Goal: Information Seeking & Learning: Check status

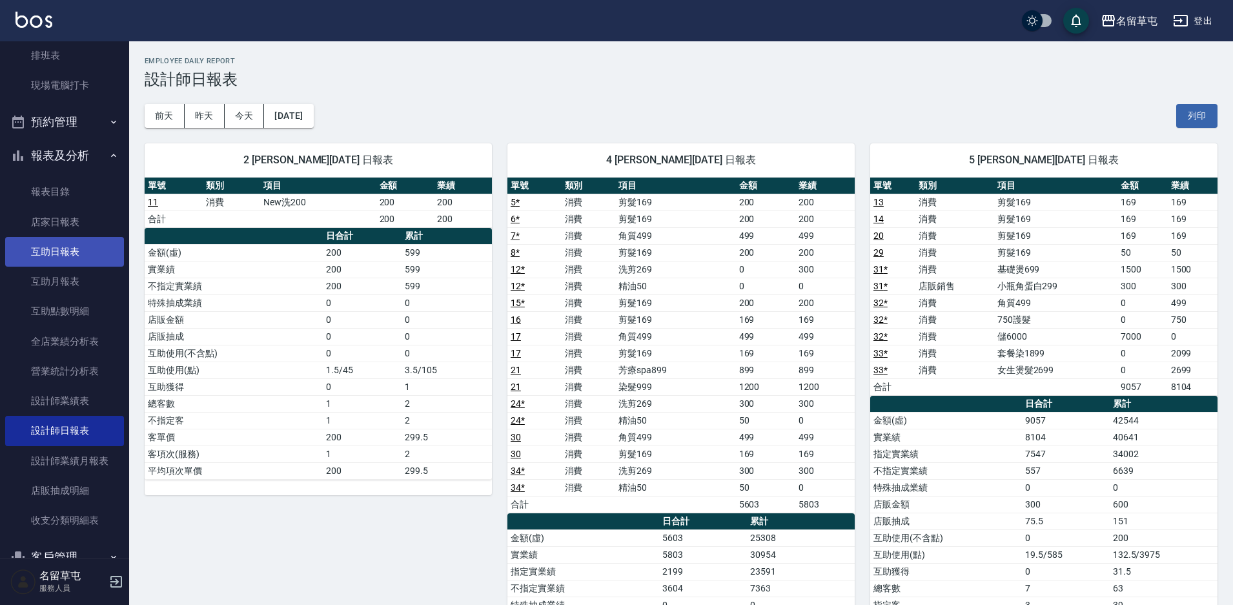
click at [72, 239] on link "互助日報表" at bounding box center [64, 252] width 119 height 30
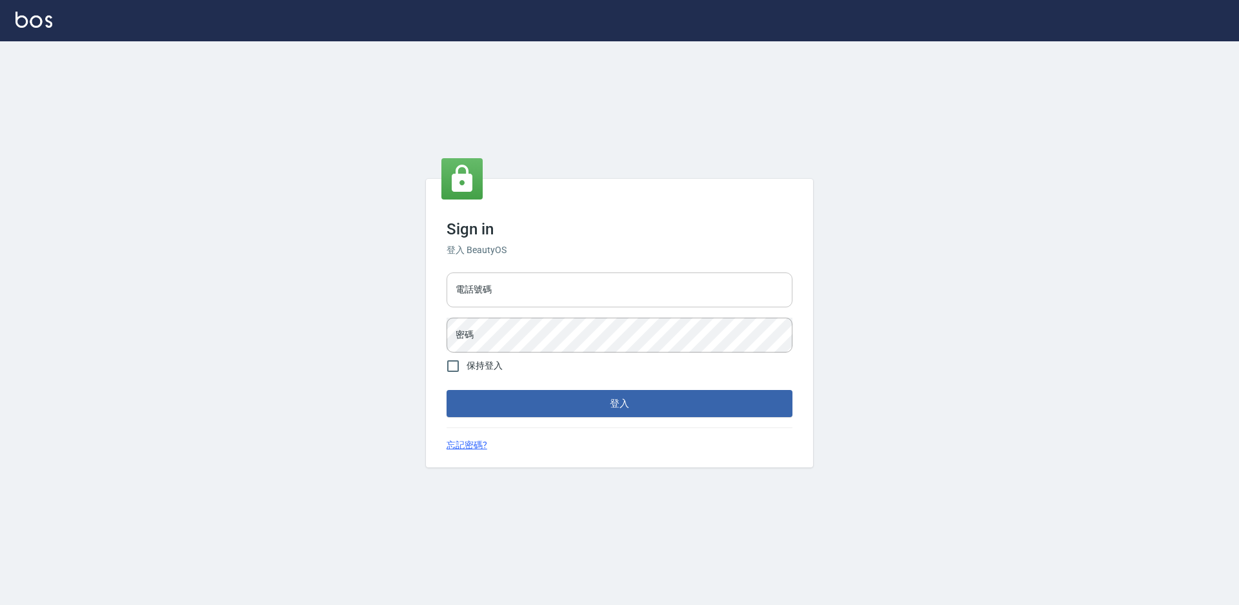
click at [536, 276] on input "電話號碼" at bounding box center [620, 289] width 346 height 35
type input "2306457"
click at [447, 390] on button "登入" at bounding box center [620, 403] width 346 height 27
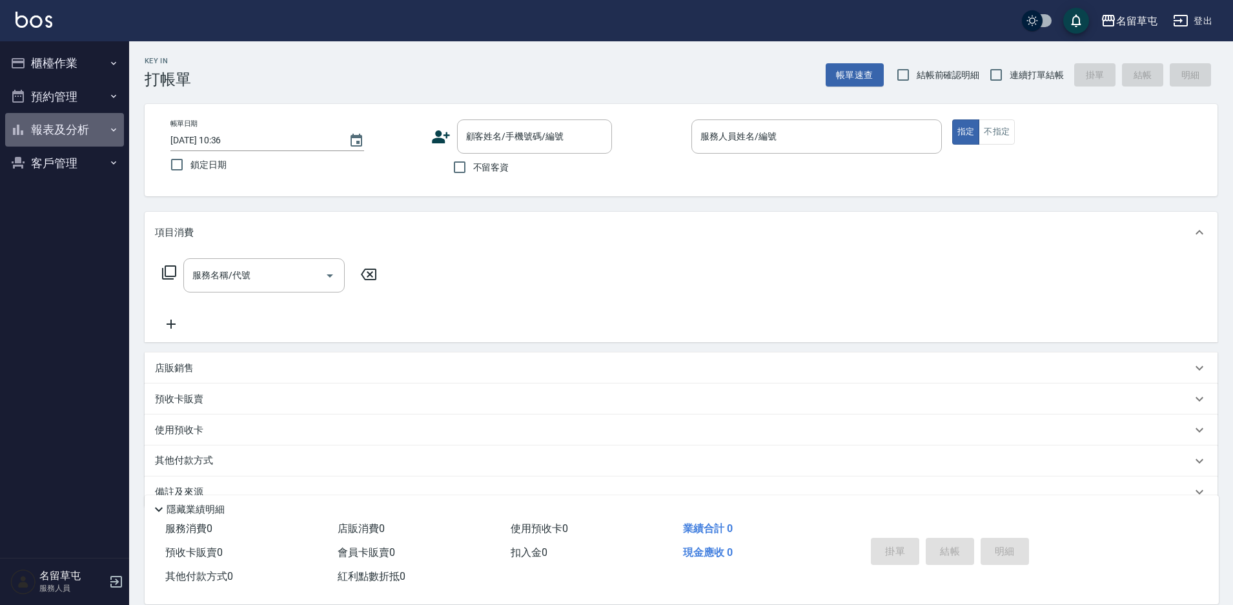
click at [57, 126] on button "報表及分析" at bounding box center [64, 130] width 119 height 34
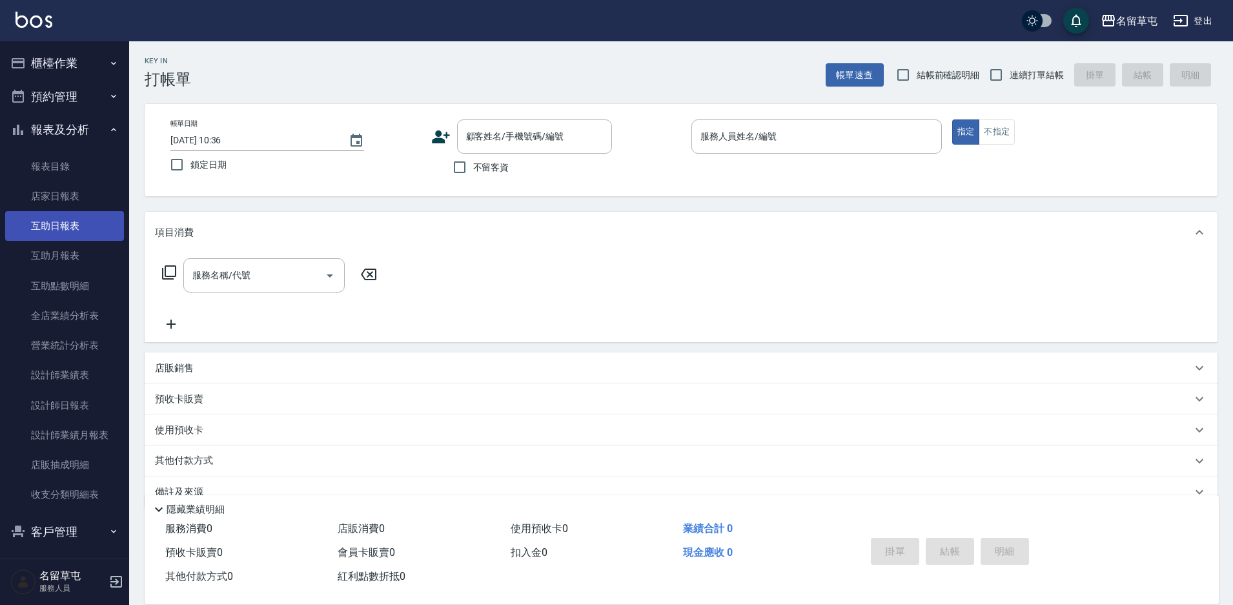
click at [94, 227] on link "互助日報表" at bounding box center [64, 226] width 119 height 30
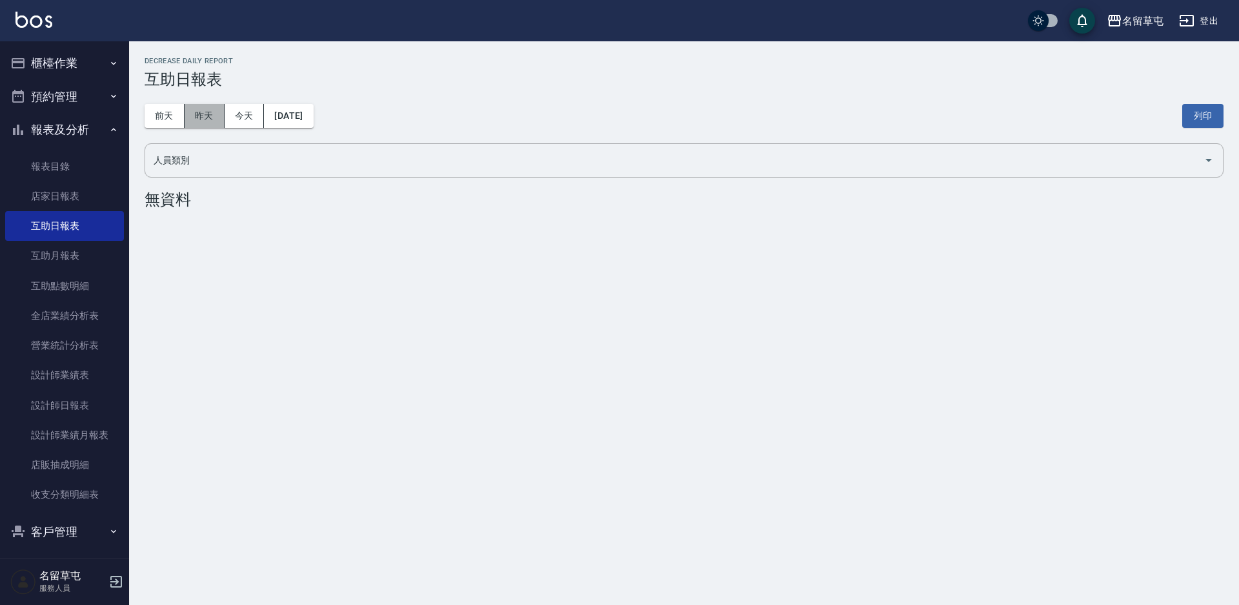
click at [204, 117] on button "昨天" at bounding box center [205, 116] width 40 height 24
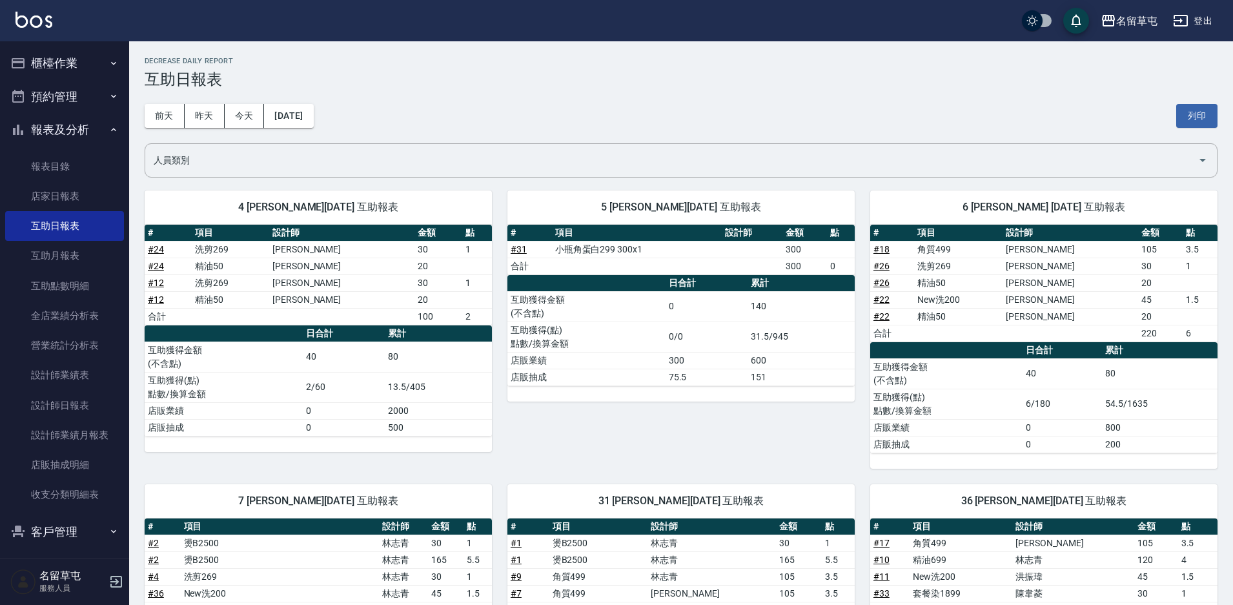
click at [556, 71] on h3 "互助日報表" at bounding box center [681, 79] width 1072 height 18
